Goal: Task Accomplishment & Management: Manage account settings

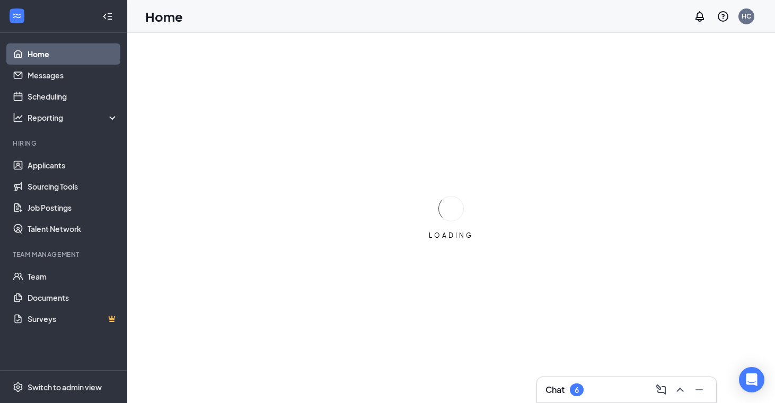
click at [613, 393] on div "Chat 6" at bounding box center [626, 389] width 162 height 17
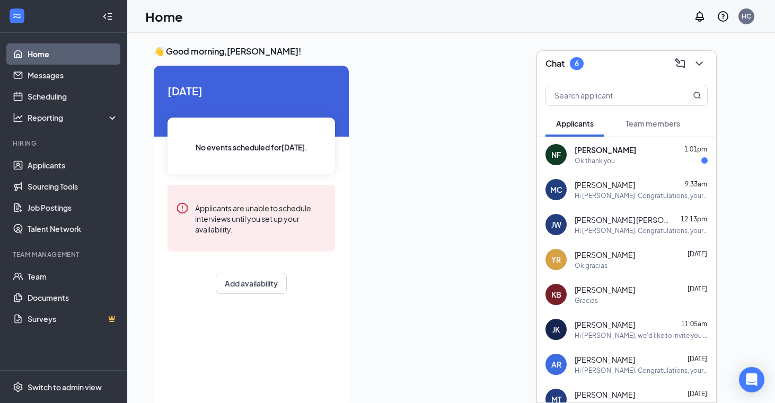
click at [623, 153] on div "[PERSON_NAME] 1:01pm" at bounding box center [640, 150] width 133 height 11
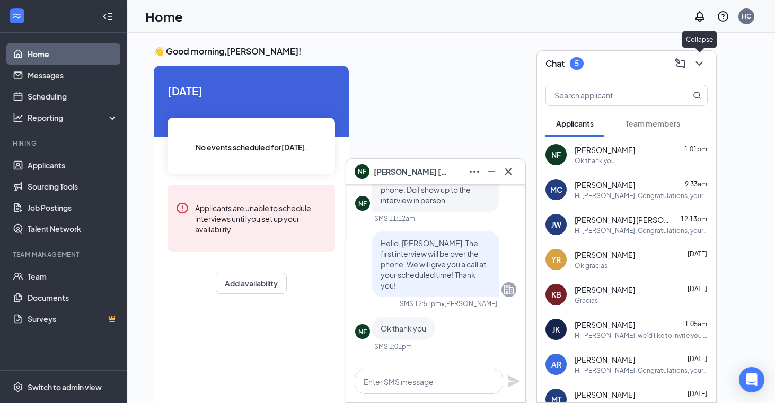
click at [697, 68] on icon "ChevronDown" at bounding box center [699, 63] width 13 height 13
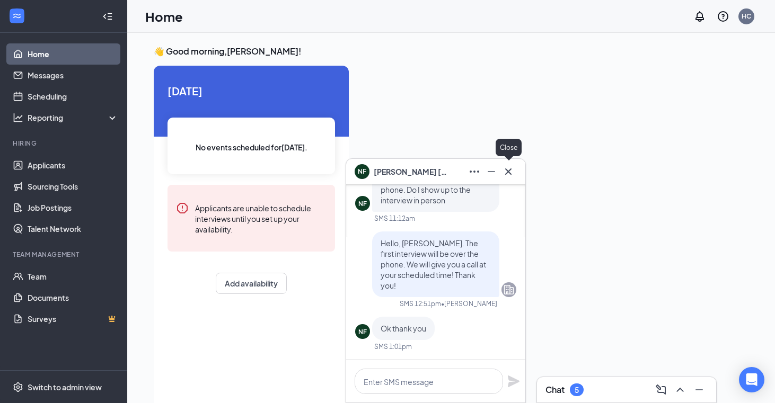
click at [505, 175] on icon "Cross" at bounding box center [508, 171] width 13 height 13
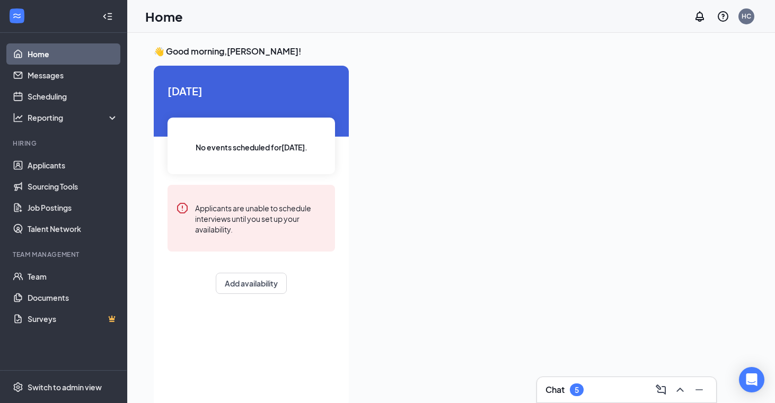
click at [605, 394] on div "Chat 5" at bounding box center [626, 389] width 162 height 17
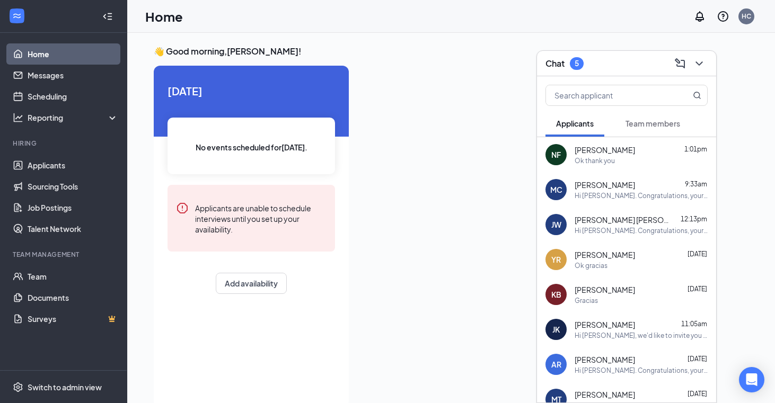
click at [619, 270] on div "Ok gracias" at bounding box center [640, 265] width 133 height 9
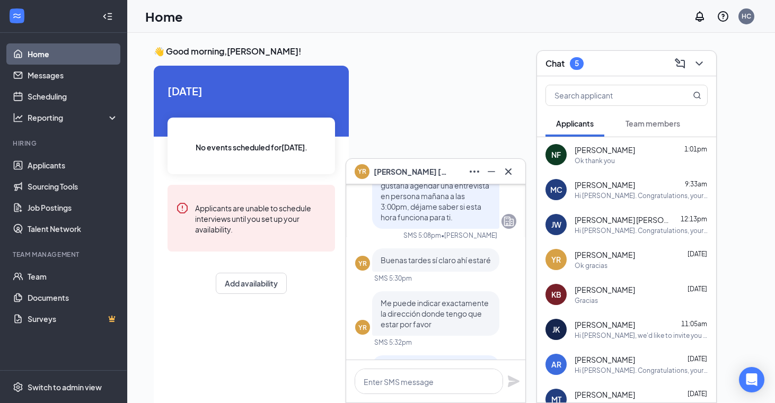
scroll to position [-174, 0]
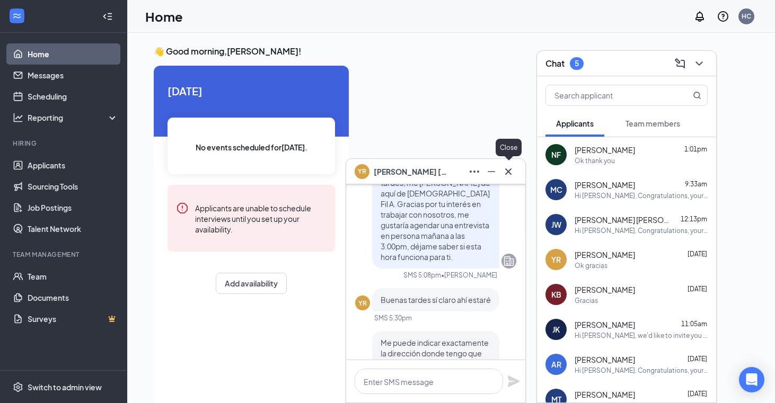
click at [509, 173] on icon "Cross" at bounding box center [508, 171] width 13 height 13
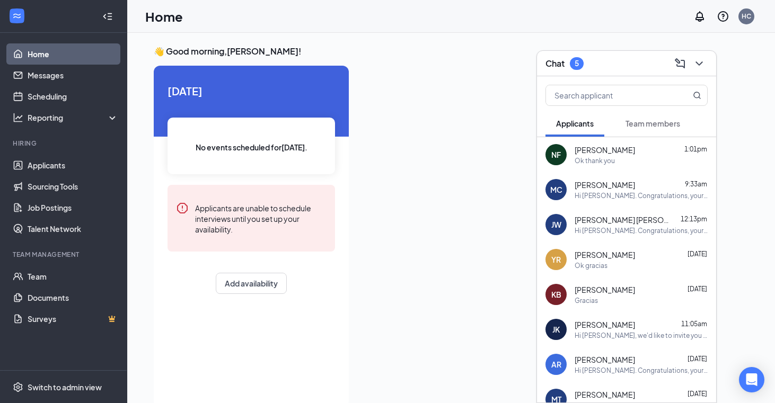
scroll to position [0, 0]
click at [611, 291] on span "[PERSON_NAME]" at bounding box center [604, 290] width 60 height 11
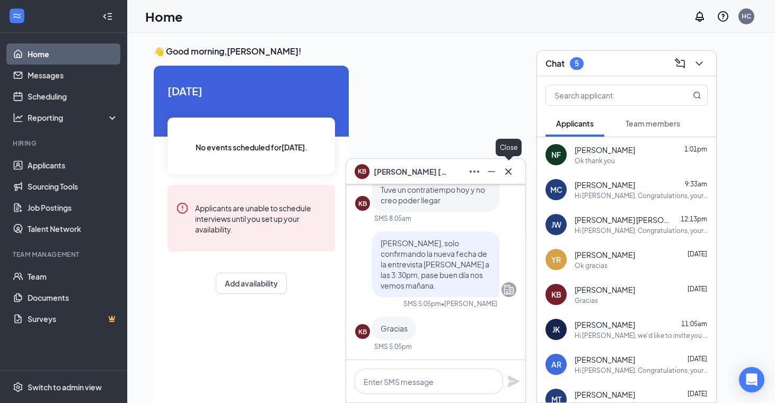
click at [515, 173] on button at bounding box center [508, 171] width 17 height 17
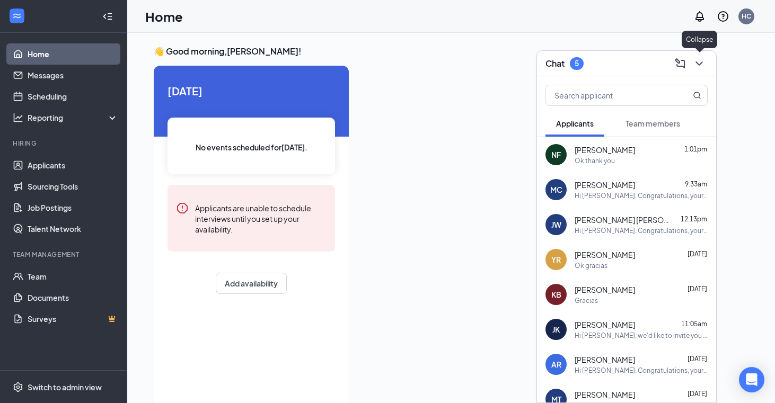
click at [700, 60] on icon "ChevronDown" at bounding box center [699, 63] width 13 height 13
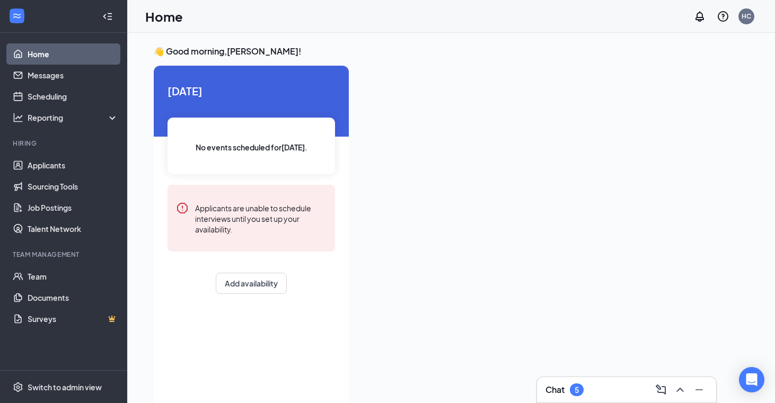
click at [615, 383] on div "Chat 5" at bounding box center [626, 389] width 162 height 17
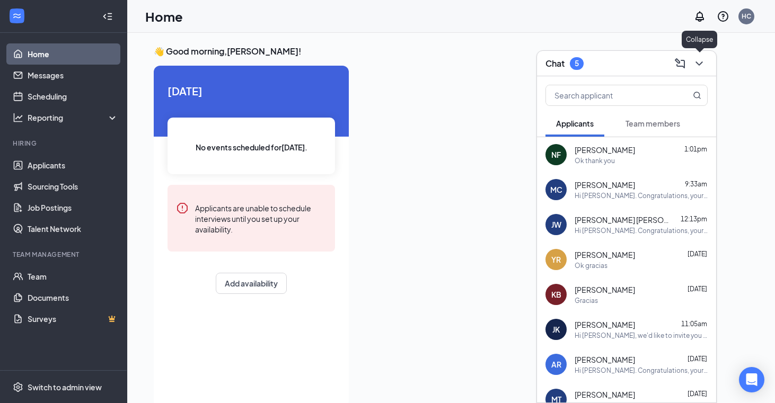
click at [700, 57] on icon "ChevronDown" at bounding box center [699, 63] width 13 height 13
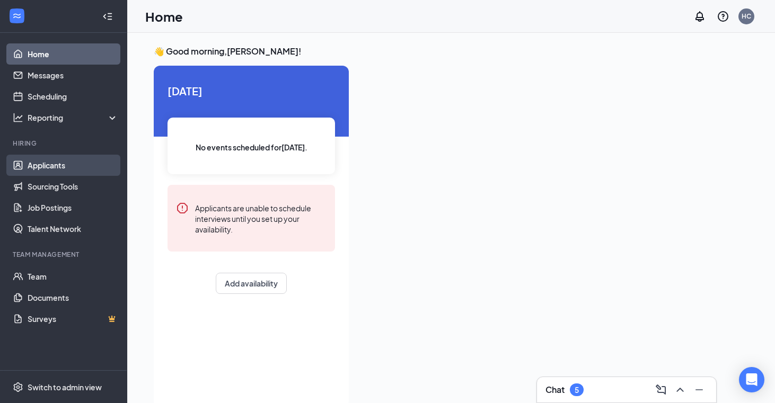
click at [50, 165] on link "Applicants" at bounding box center [73, 165] width 91 height 21
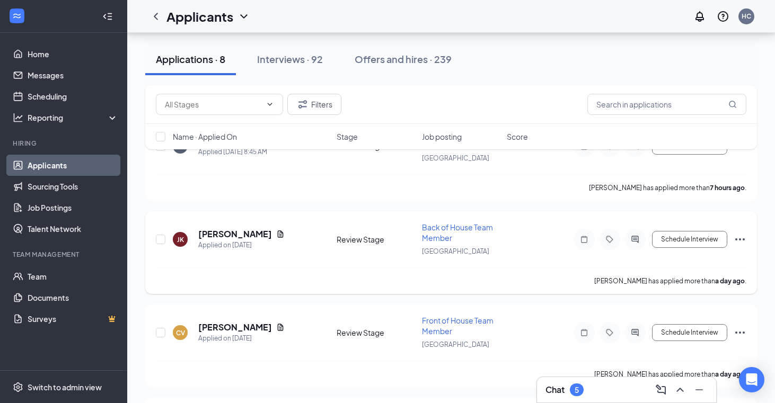
scroll to position [145, 0]
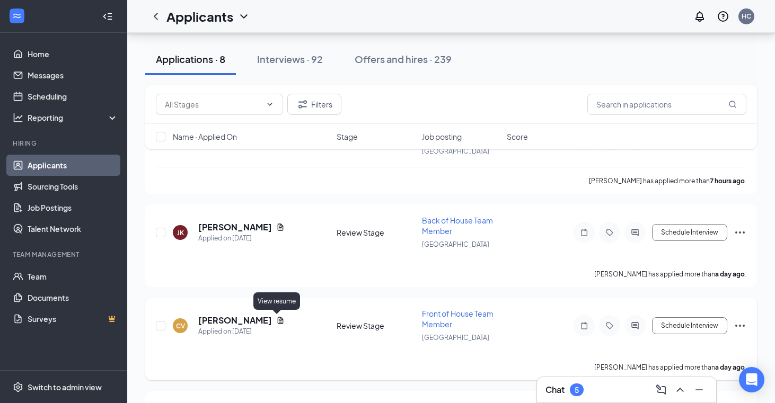
click at [280, 321] on icon "Document" at bounding box center [280, 320] width 8 height 8
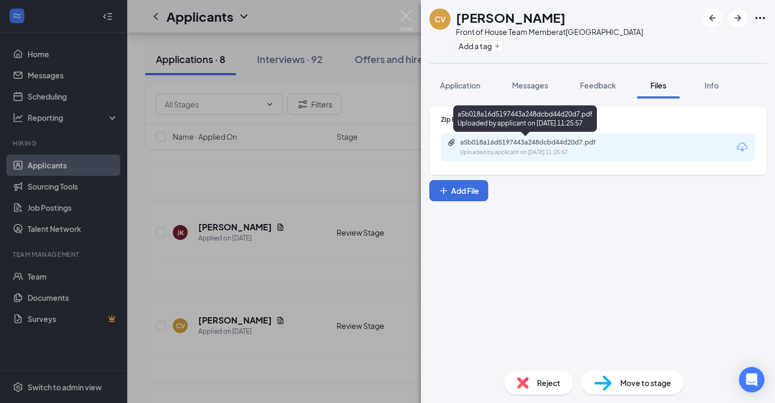
click at [522, 144] on div "a5b018a16d5197443a248dcbd44d20d7.pdf" at bounding box center [534, 142] width 148 height 8
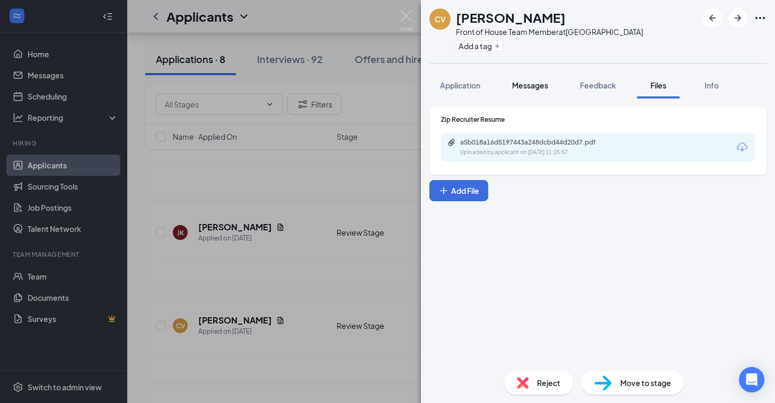
click at [531, 83] on span "Messages" at bounding box center [530, 86] width 36 height 10
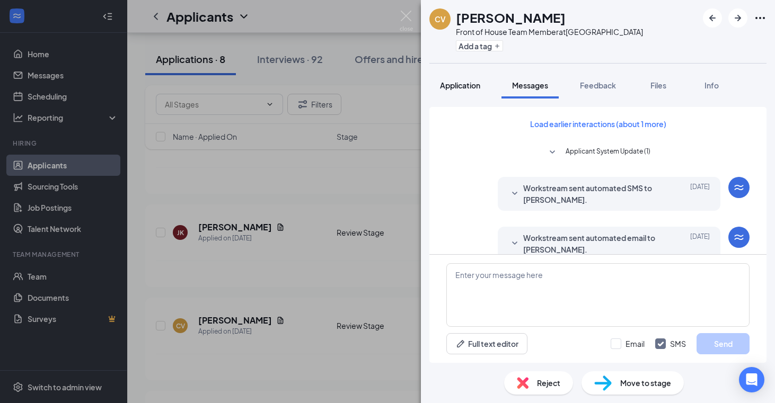
click at [461, 86] on span "Application" at bounding box center [460, 86] width 40 height 10
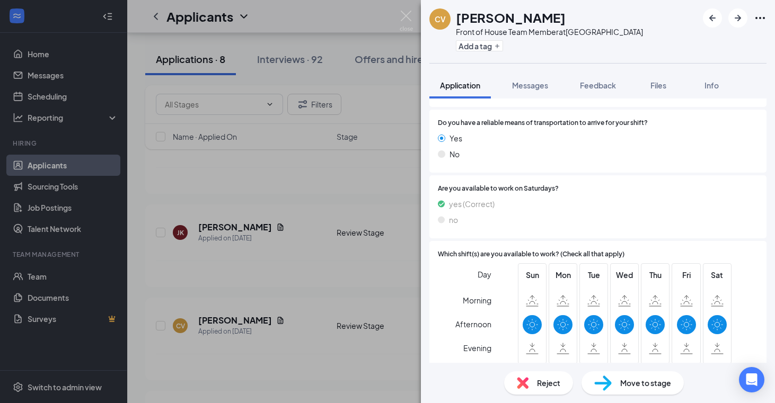
scroll to position [814, 0]
click at [404, 12] on img at bounding box center [405, 21] width 13 height 21
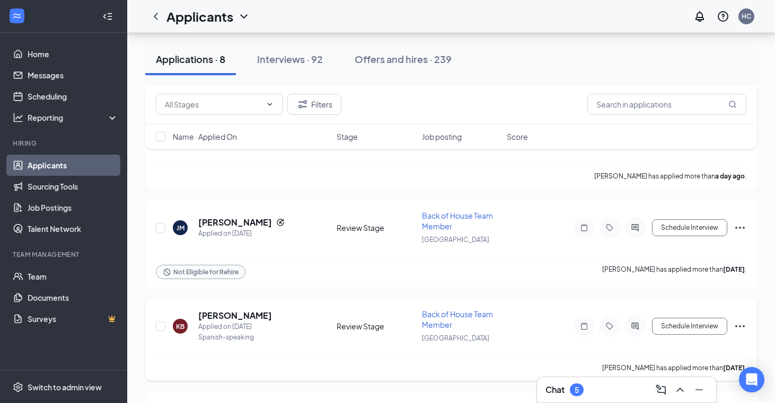
scroll to position [412, 0]
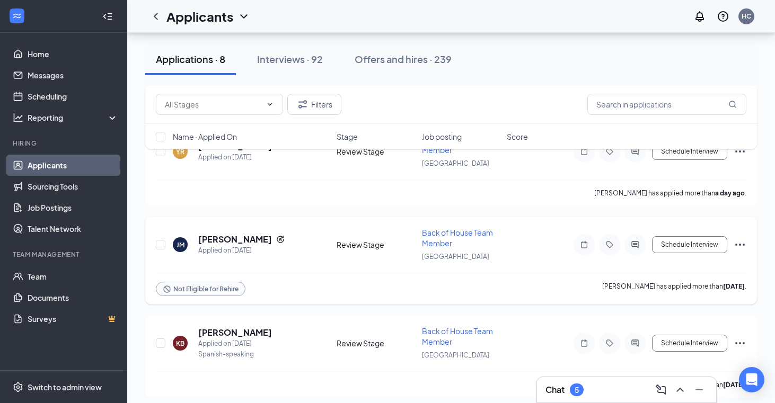
click at [635, 250] on div at bounding box center [634, 244] width 21 height 21
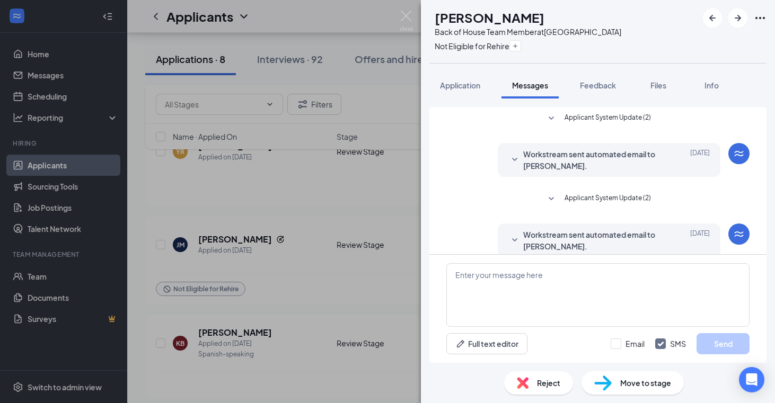
scroll to position [64, 0]
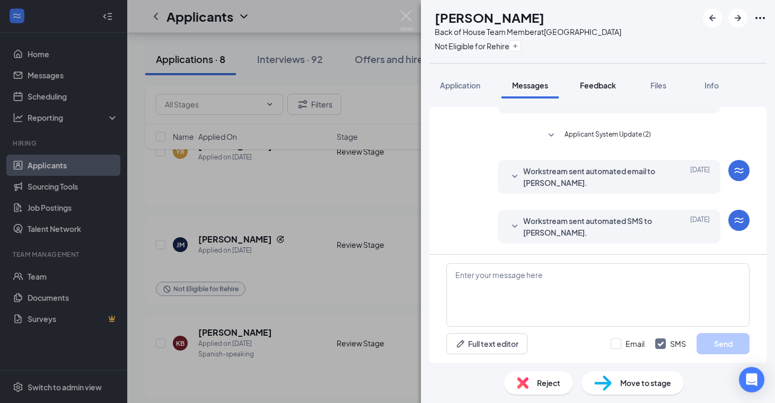
click at [599, 86] on span "Feedback" at bounding box center [598, 86] width 36 height 10
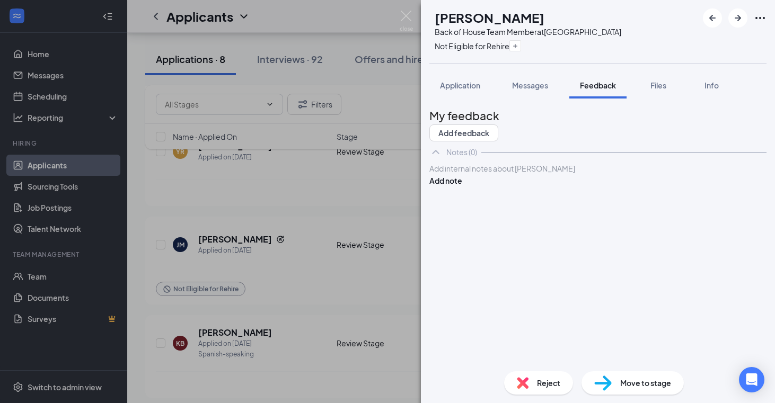
click at [451, 174] on div at bounding box center [598, 168] width 336 height 11
click at [462, 187] on button "Add note" at bounding box center [445, 181] width 33 height 12
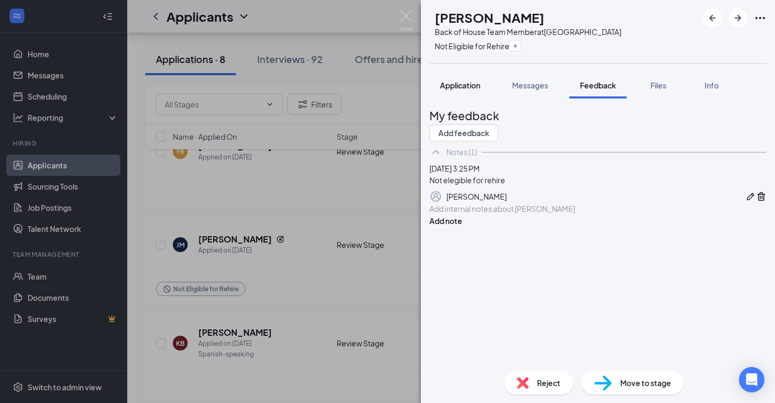
click at [460, 85] on span "Application" at bounding box center [460, 86] width 40 height 10
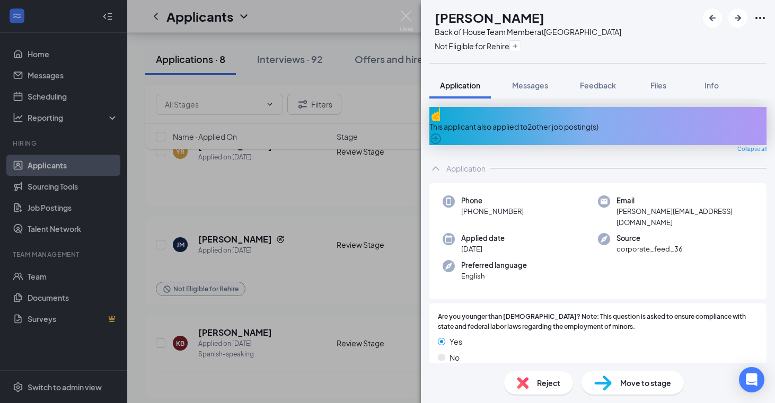
click at [525, 383] on img at bounding box center [523, 383] width 12 height 12
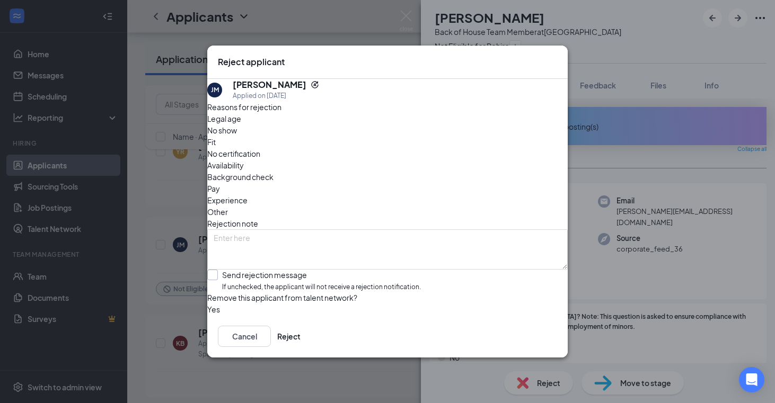
click at [218, 270] on div at bounding box center [212, 275] width 11 height 11
click at [225, 270] on input "Send rejection message If unchecked, the applicant will not receive a rejection…" at bounding box center [314, 281] width 214 height 23
checkbox input "true"
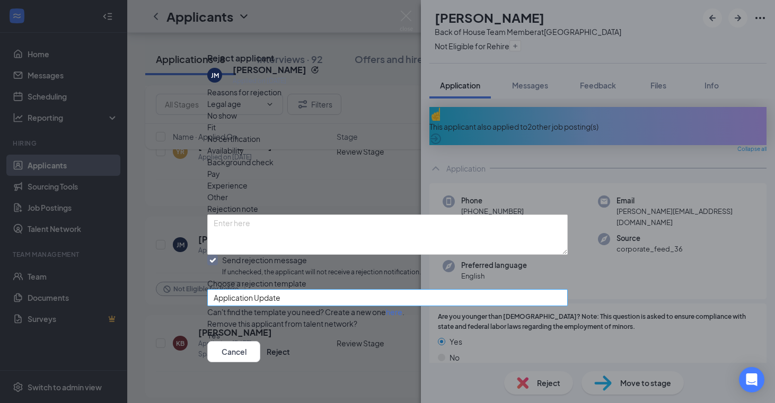
scroll to position [53, 0]
click at [207, 330] on button "button" at bounding box center [207, 336] width 0 height 12
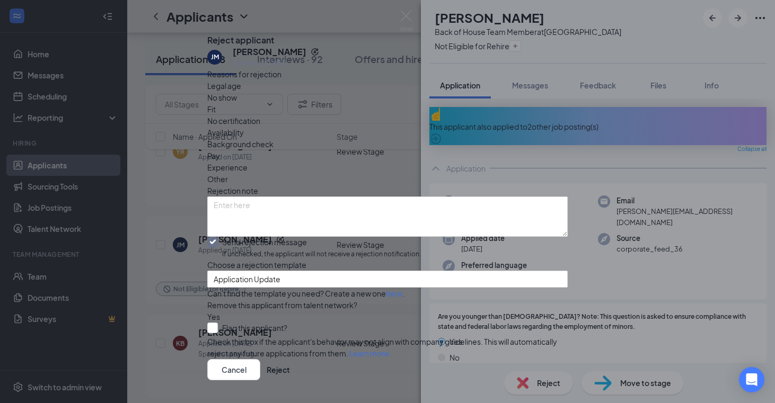
click at [426, 173] on div "Other" at bounding box center [387, 179] width 360 height 12
click at [290, 359] on button "Reject" at bounding box center [278, 369] width 23 height 21
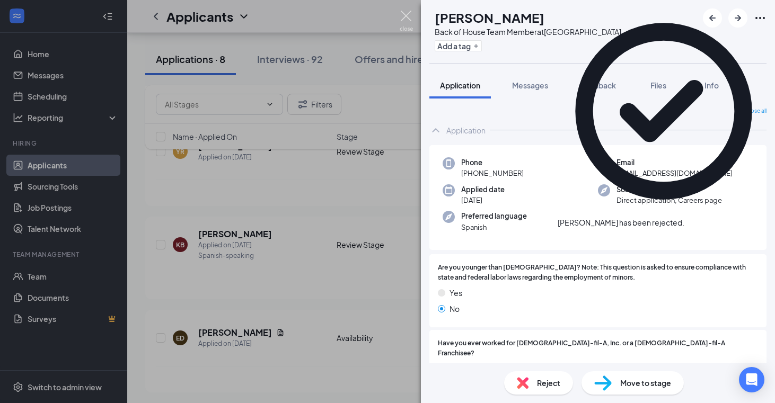
click at [407, 17] on img at bounding box center [405, 21] width 13 height 21
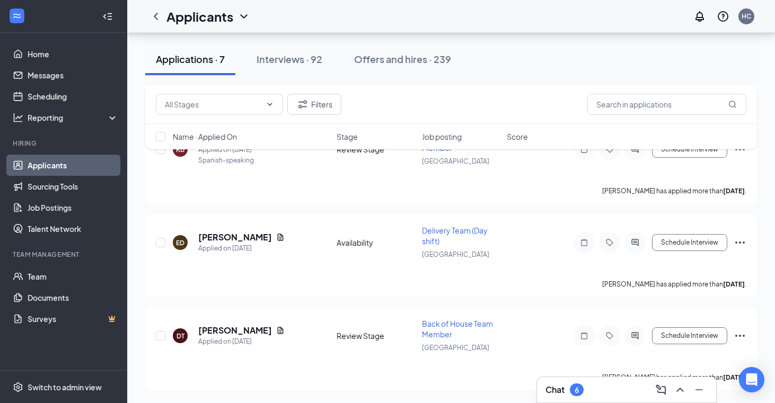
scroll to position [508, 0]
click at [602, 390] on div "Chat 6" at bounding box center [626, 389] width 162 height 17
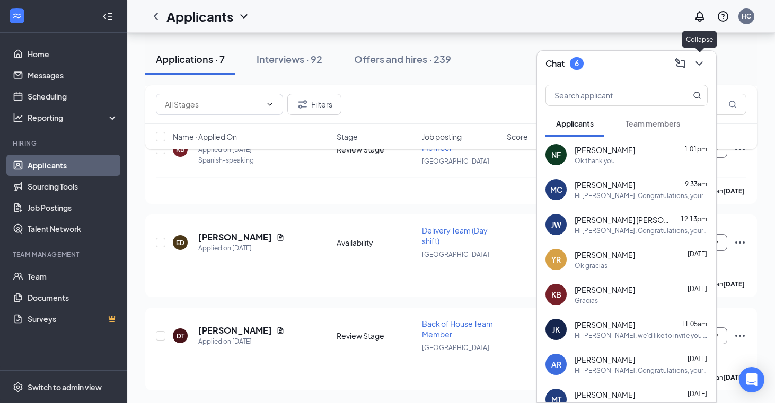
click at [703, 61] on icon "ChevronDown" at bounding box center [699, 63] width 13 height 13
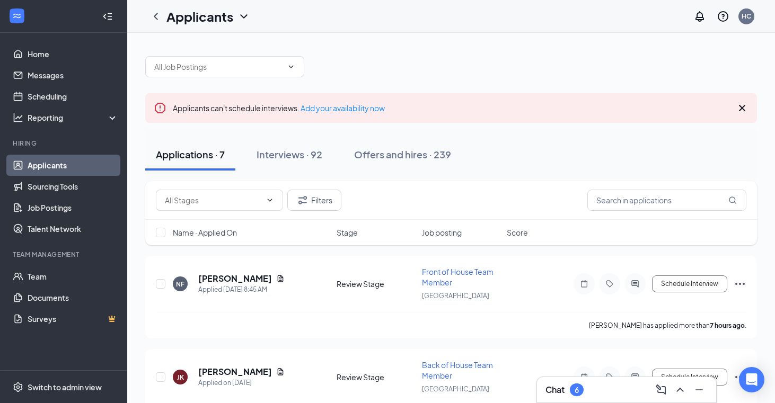
scroll to position [0, 0]
